Goal: Task Accomplishment & Management: Use online tool/utility

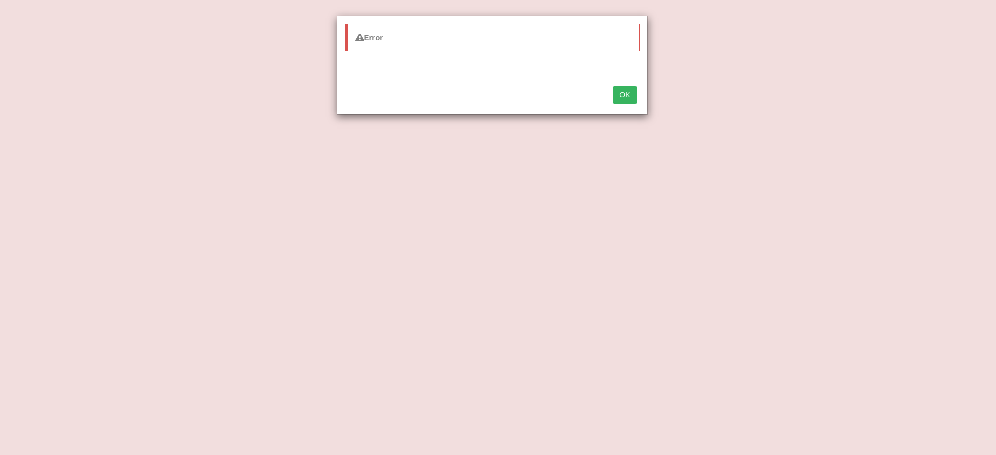
click at [622, 103] on button "OK" at bounding box center [624, 95] width 24 height 18
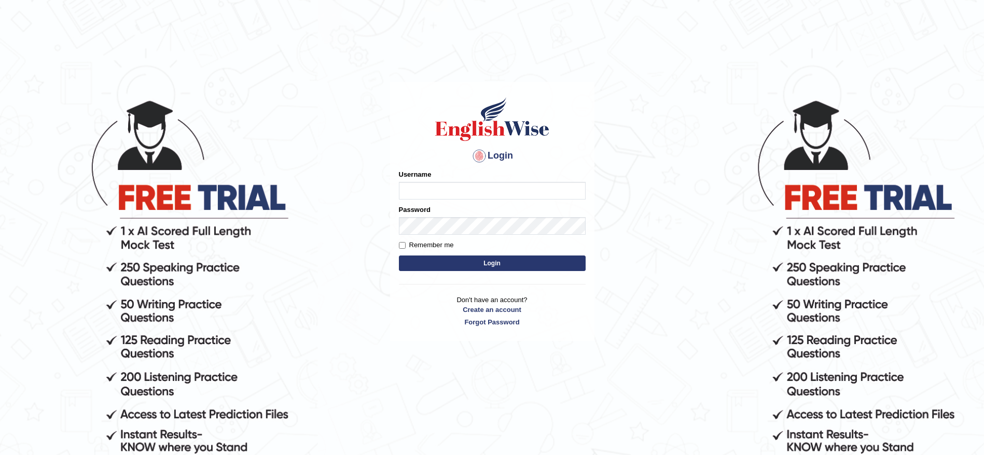
type input "ravichanapathi_parramatta"
click at [438, 268] on button "Login" at bounding box center [492, 264] width 187 height 16
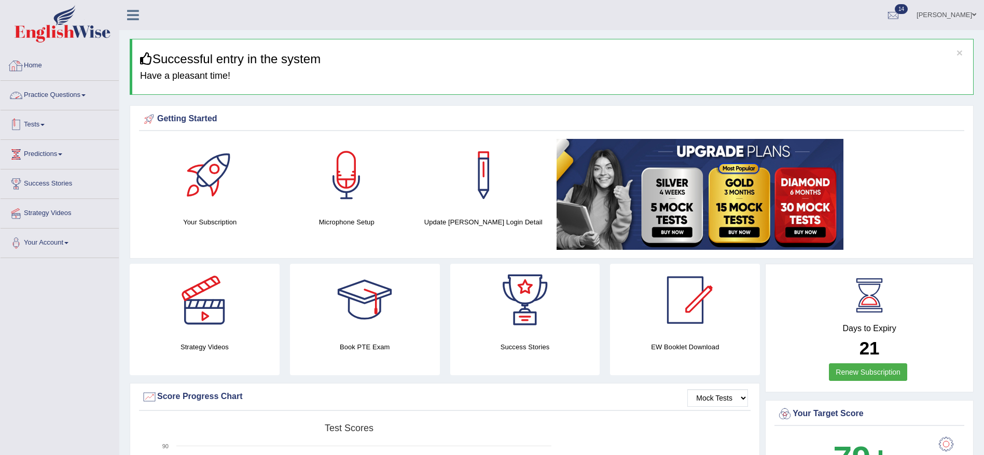
click at [60, 99] on link "Practice Questions" at bounding box center [60, 94] width 118 height 26
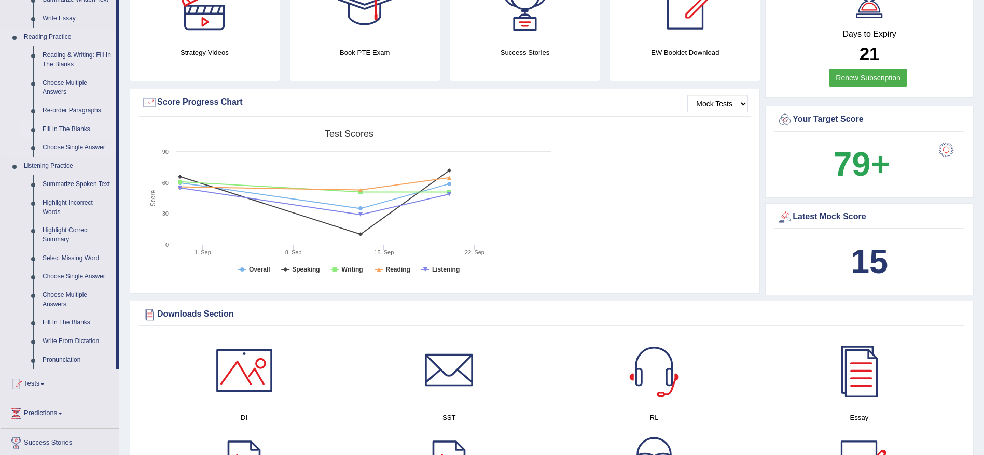
scroll to position [389, 0]
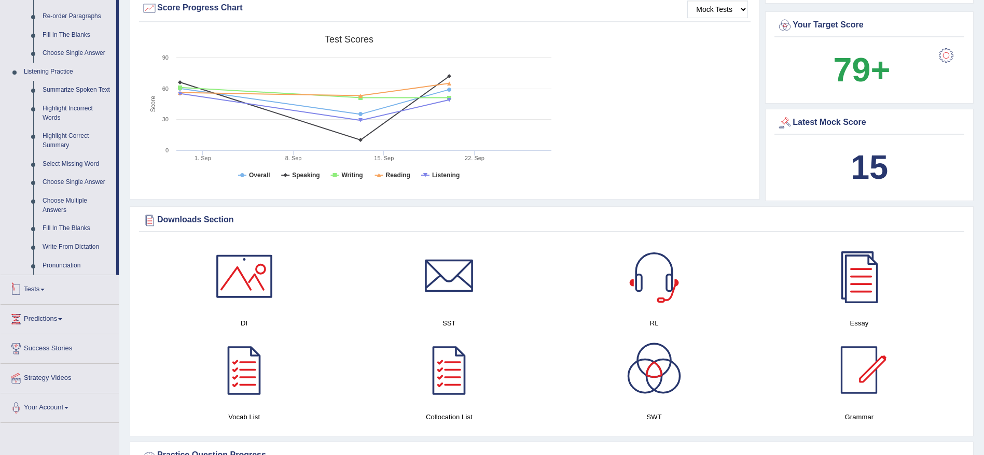
click at [49, 290] on link "Tests" at bounding box center [60, 288] width 118 height 26
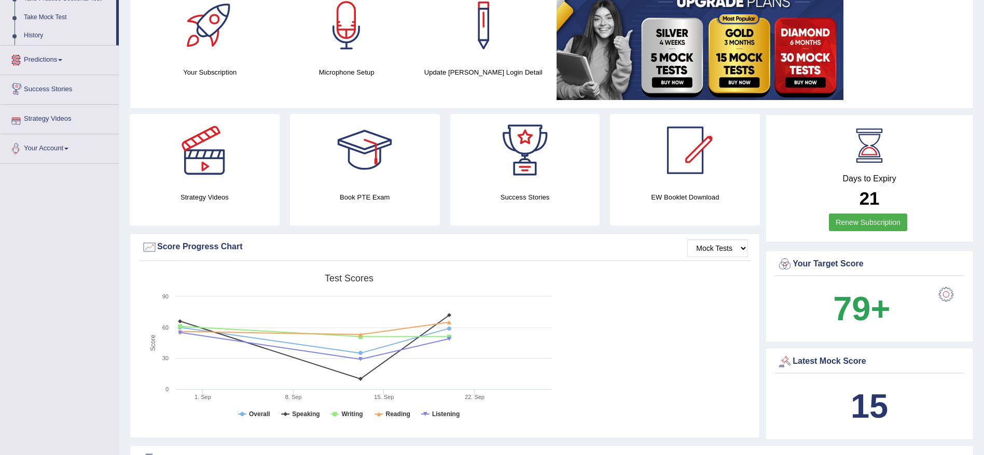
scroll to position [92, 0]
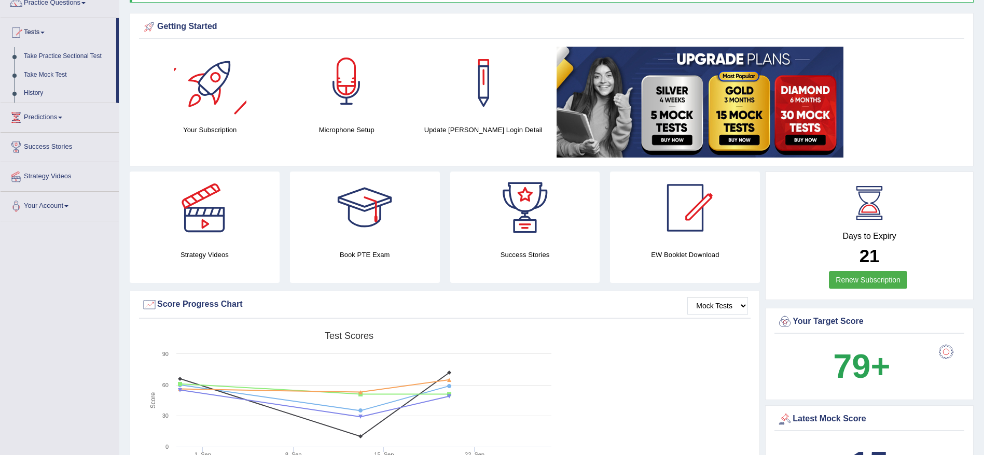
click at [338, 105] on div at bounding box center [346, 83] width 73 height 73
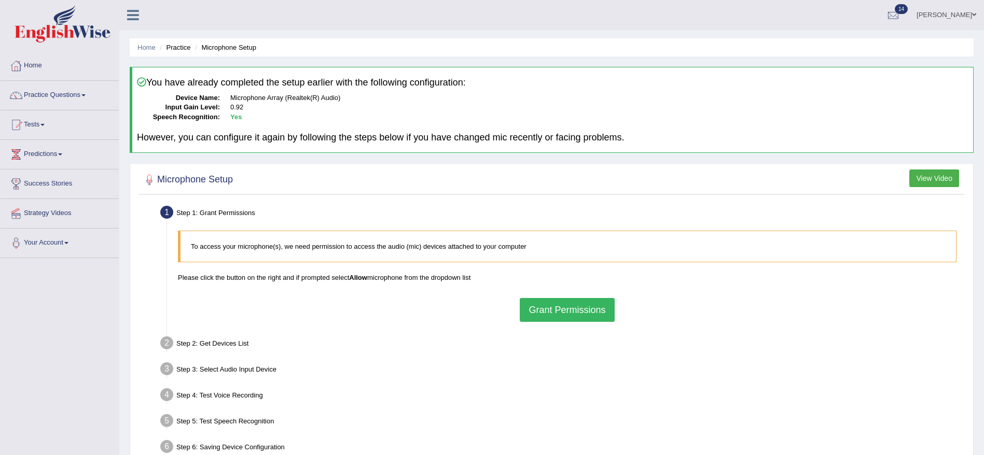
click at [550, 314] on button "Grant Permissions" at bounding box center [567, 310] width 94 height 24
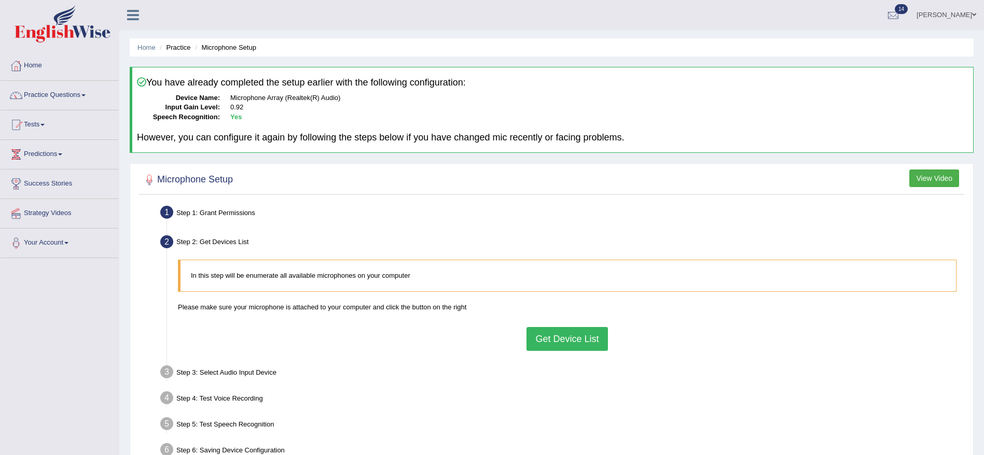
click at [549, 330] on button "Get Device List" at bounding box center [566, 339] width 81 height 24
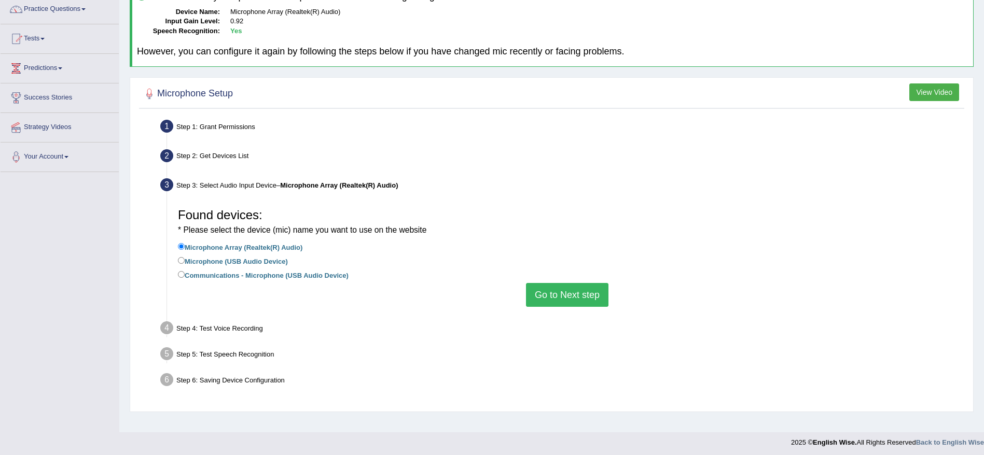
scroll to position [89, 0]
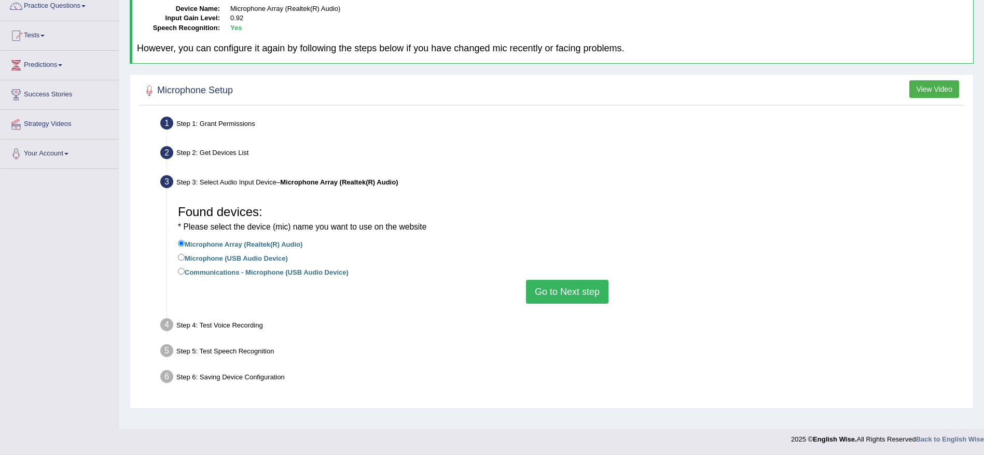
click at [563, 300] on button "Go to Next step" at bounding box center [567, 292] width 82 height 24
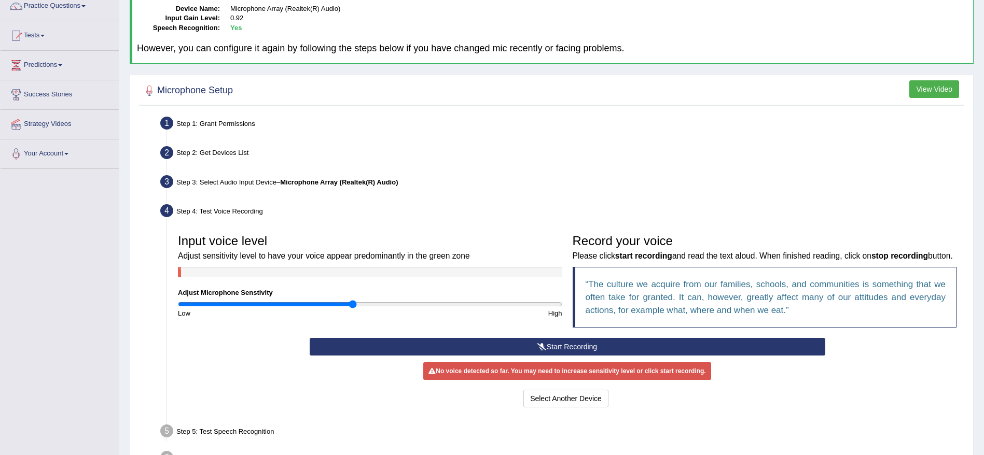
click at [563, 356] on button "Start Recording" at bounding box center [568, 347] width 516 height 18
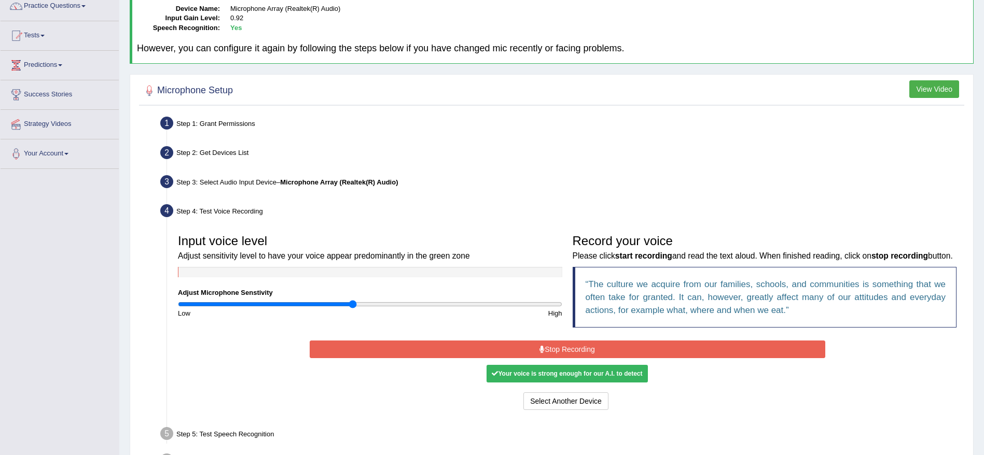
click at [561, 358] on button "Stop Recording" at bounding box center [568, 350] width 516 height 18
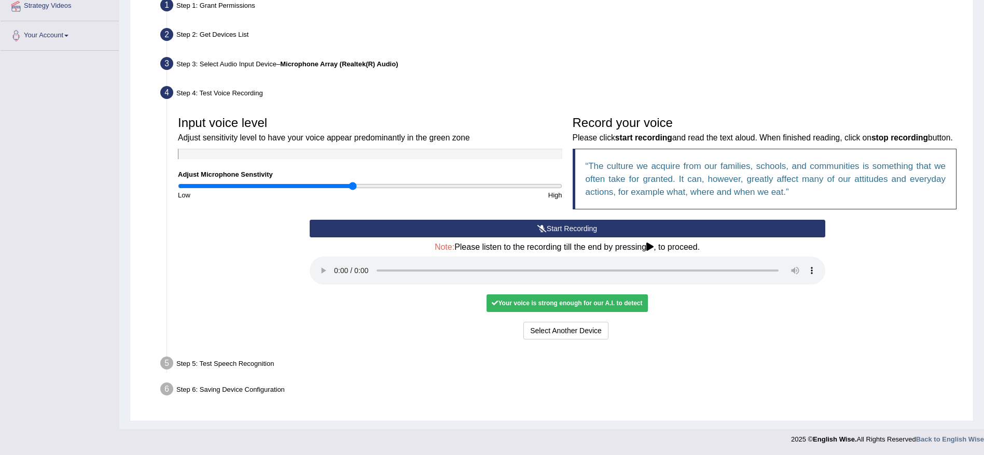
scroll to position [221, 0]
click at [573, 333] on button "Voice is ok. Go to Next step" at bounding box center [610, 331] width 103 height 18
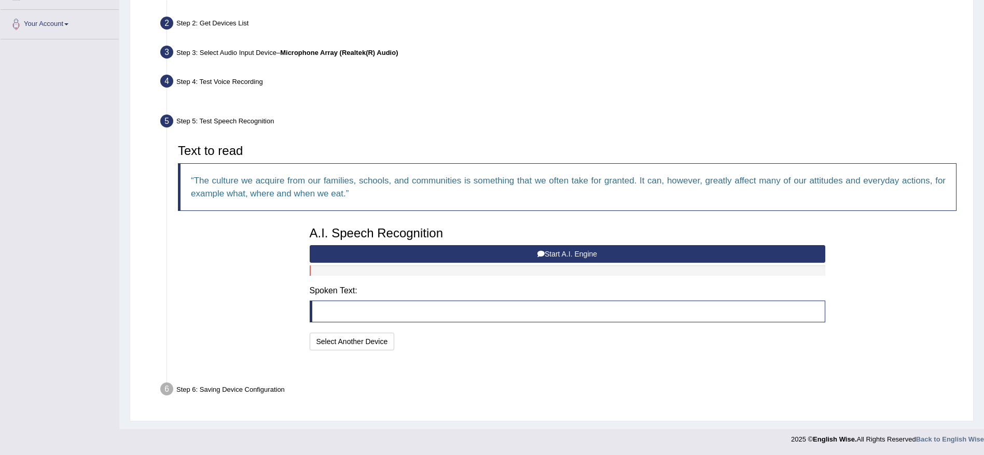
scroll to position [193, 0]
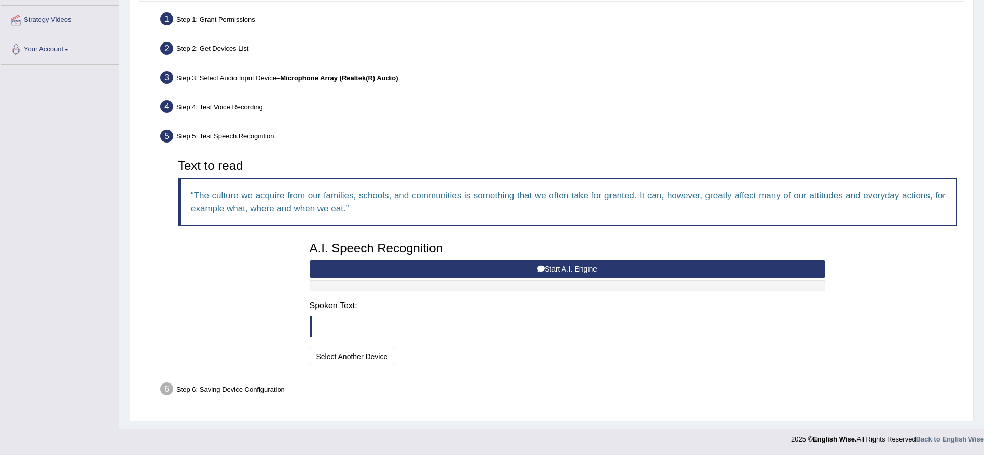
click at [387, 276] on button "Start A.I. Engine" at bounding box center [568, 269] width 516 height 18
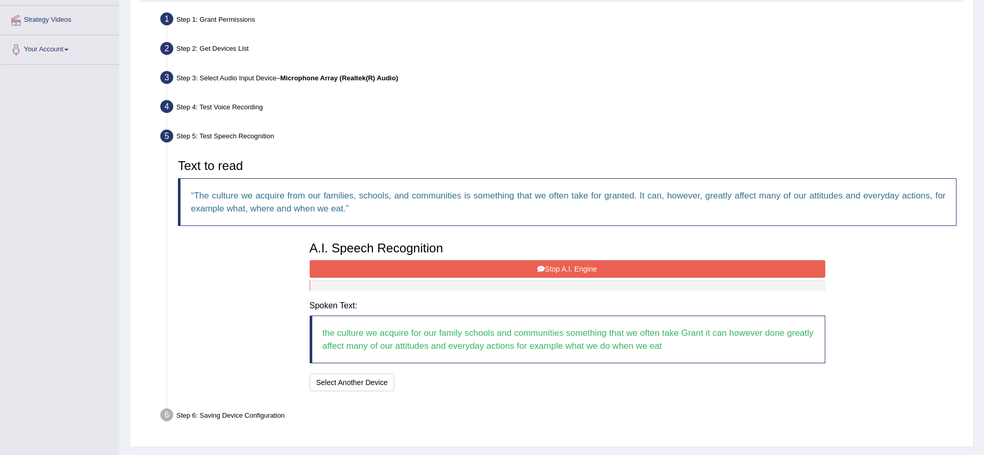
click at [480, 270] on button "Stop A.I. Engine" at bounding box center [568, 269] width 516 height 18
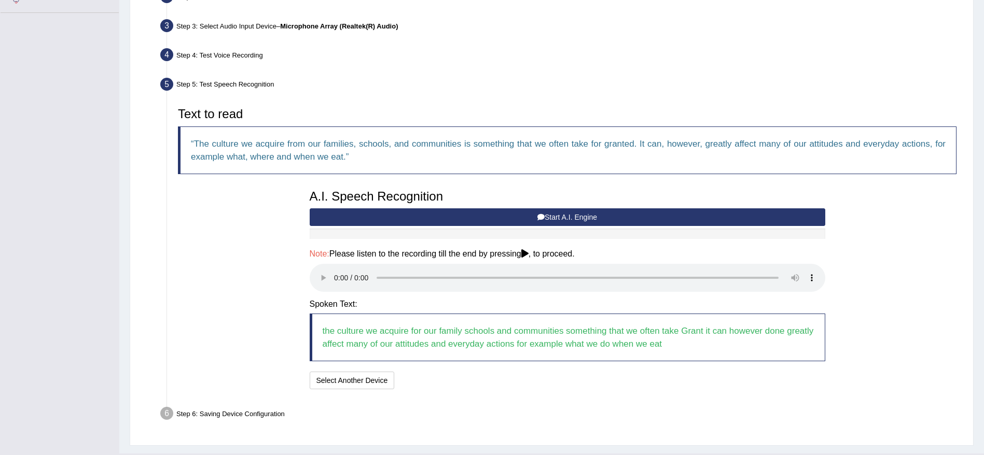
scroll to position [270, 0]
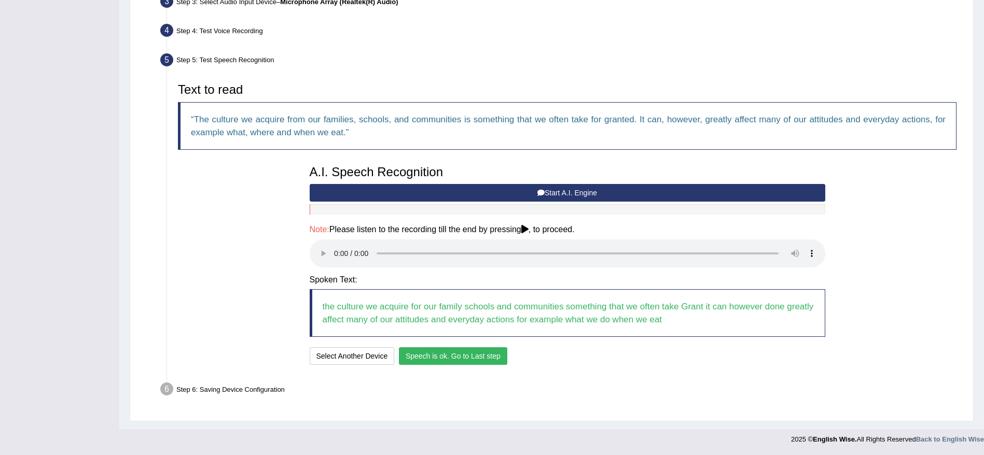
click at [487, 353] on button "Speech is ok. Go to Last step" at bounding box center [453, 356] width 108 height 18
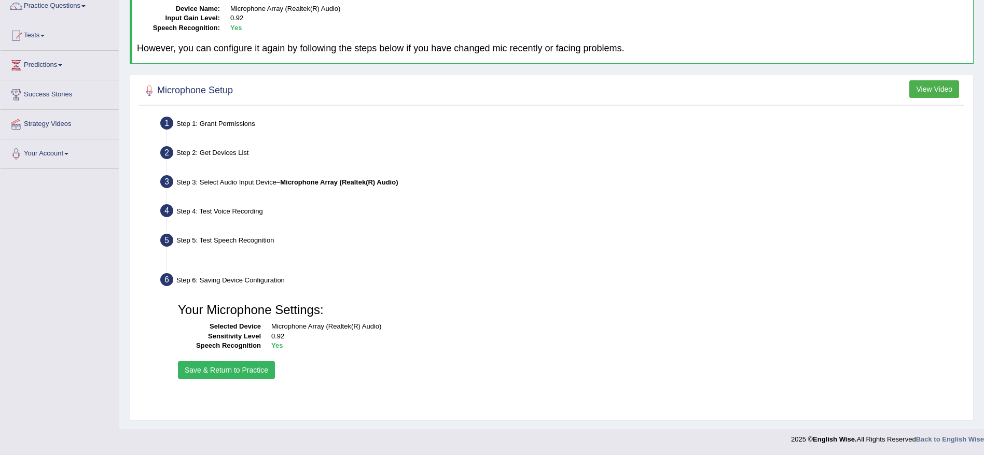
scroll to position [89, 0]
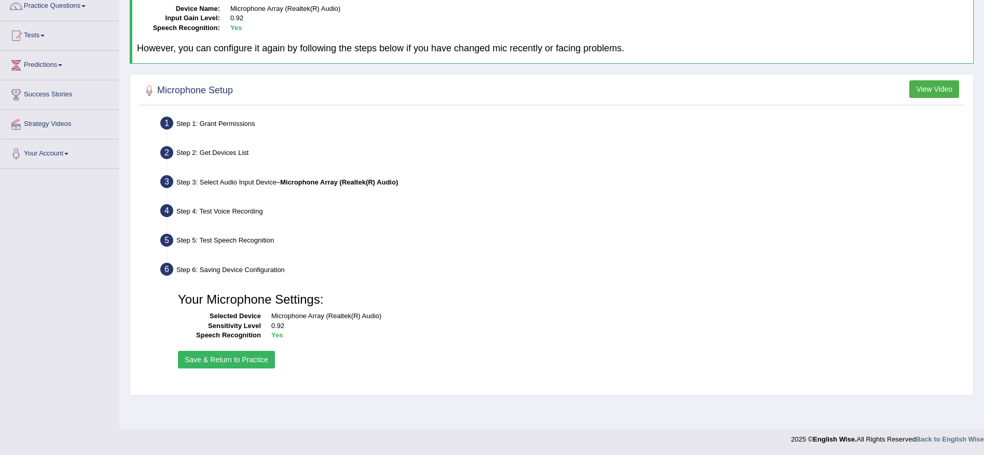
click at [204, 366] on button "Save & Return to Practice" at bounding box center [226, 360] width 97 height 18
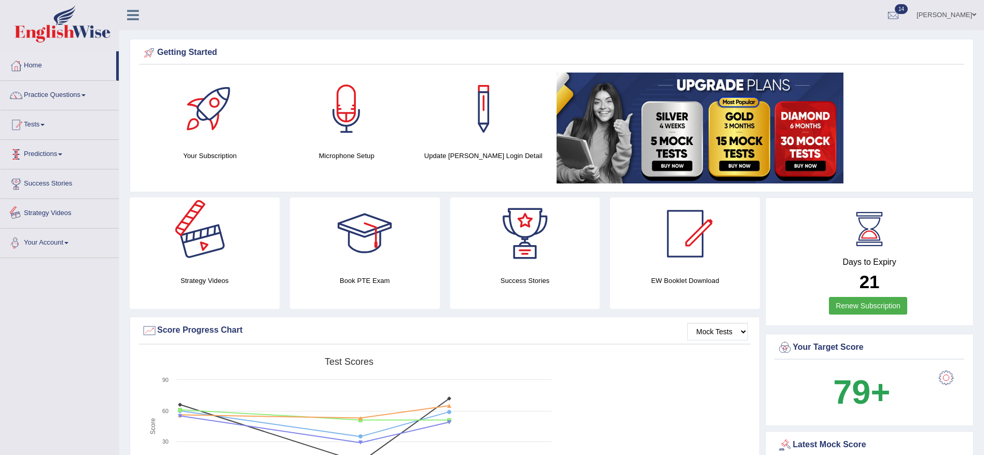
click at [37, 125] on link "Tests" at bounding box center [60, 123] width 118 height 26
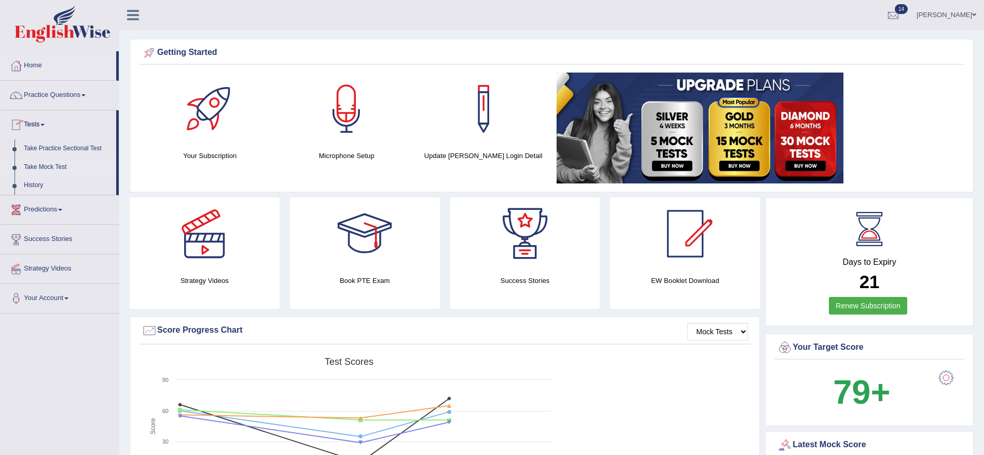
click at [40, 162] on link "Take Mock Test" at bounding box center [67, 167] width 97 height 19
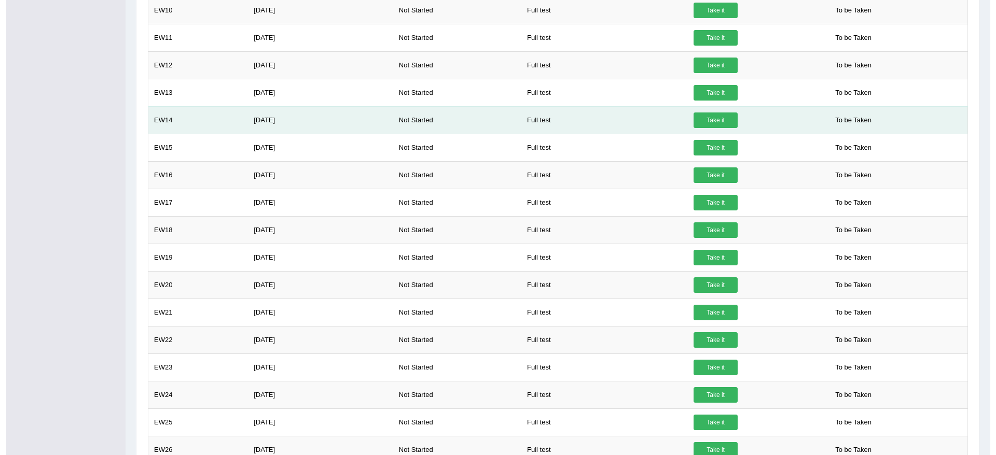
scroll to position [156, 0]
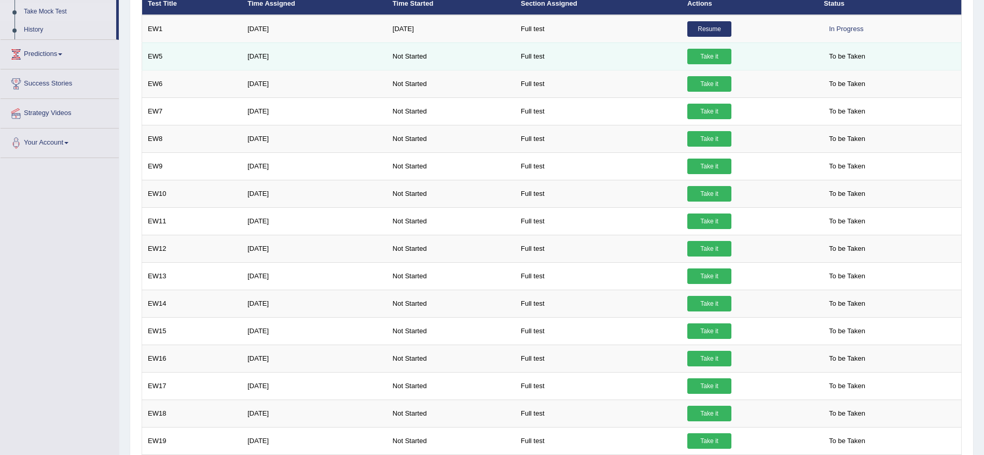
click at [708, 52] on link "Take it" at bounding box center [709, 57] width 44 height 16
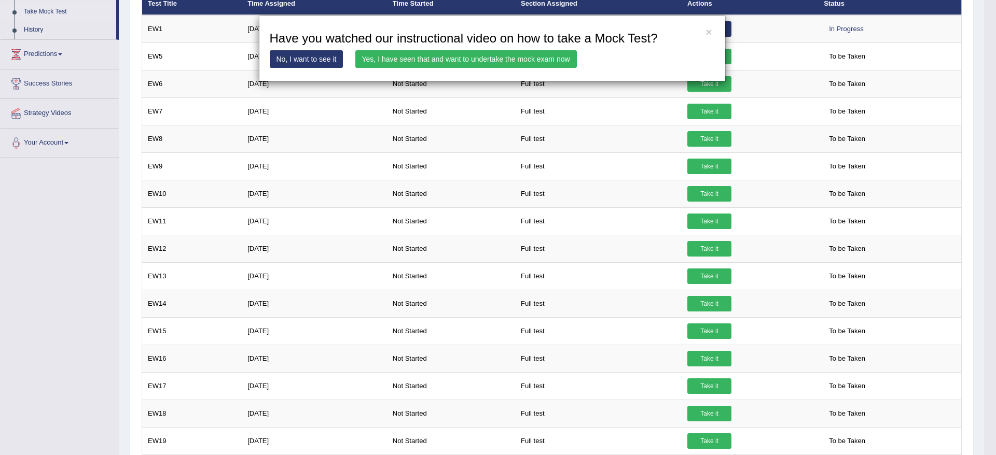
click at [535, 61] on link "Yes, I have seen that and want to undertake the mock exam now" at bounding box center [465, 59] width 221 height 18
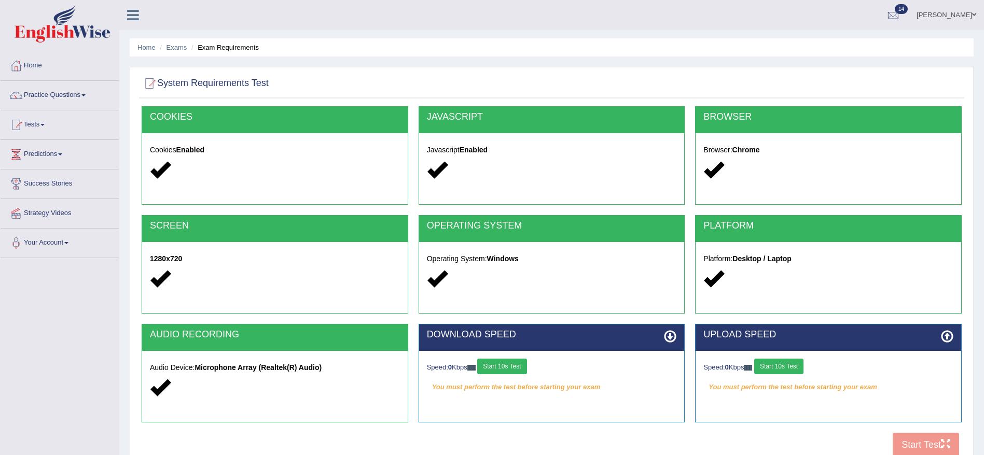
click at [514, 368] on button "Start 10s Test" at bounding box center [501, 367] width 49 height 16
click at [789, 371] on button "Start 10s Test" at bounding box center [778, 367] width 49 height 16
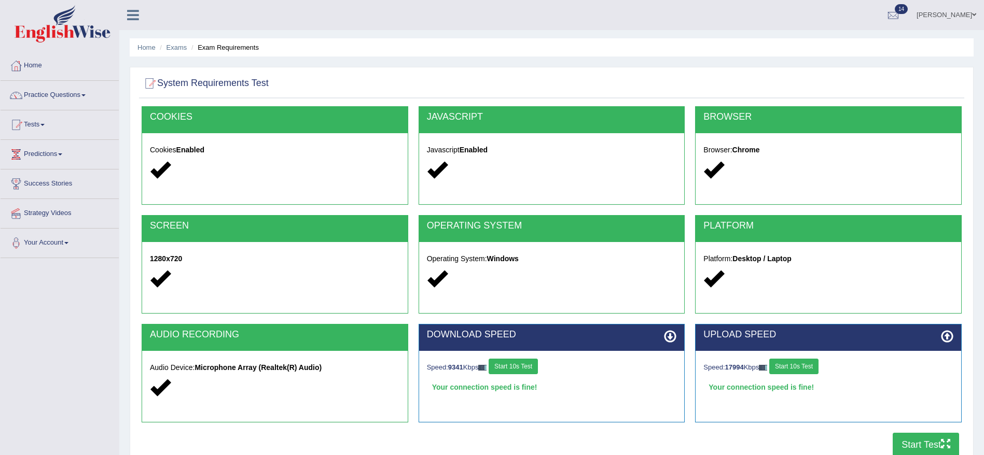
click at [913, 438] on button "Start Test" at bounding box center [926, 445] width 66 height 24
